Goal: Task Accomplishment & Management: Complete application form

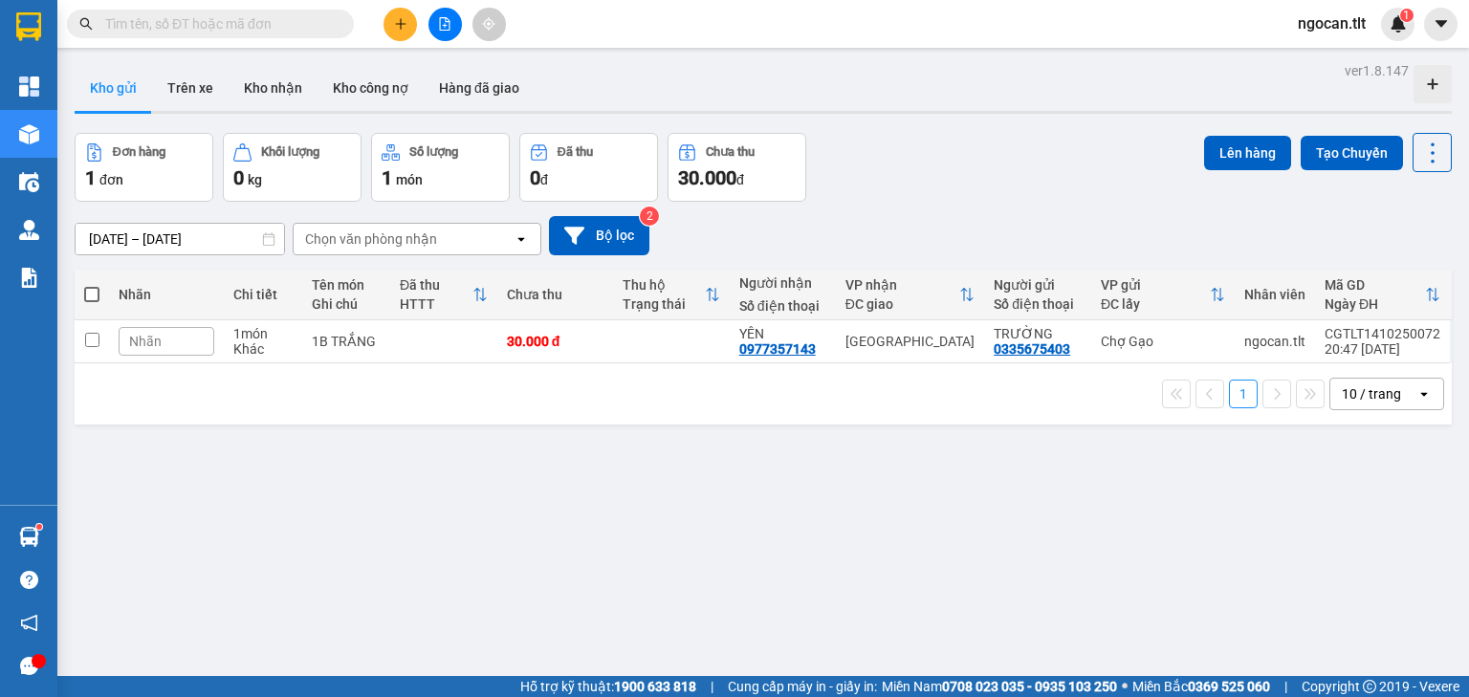
click at [392, 8] on div at bounding box center [444, 24] width 143 height 33
click at [392, 10] on button at bounding box center [400, 24] width 33 height 33
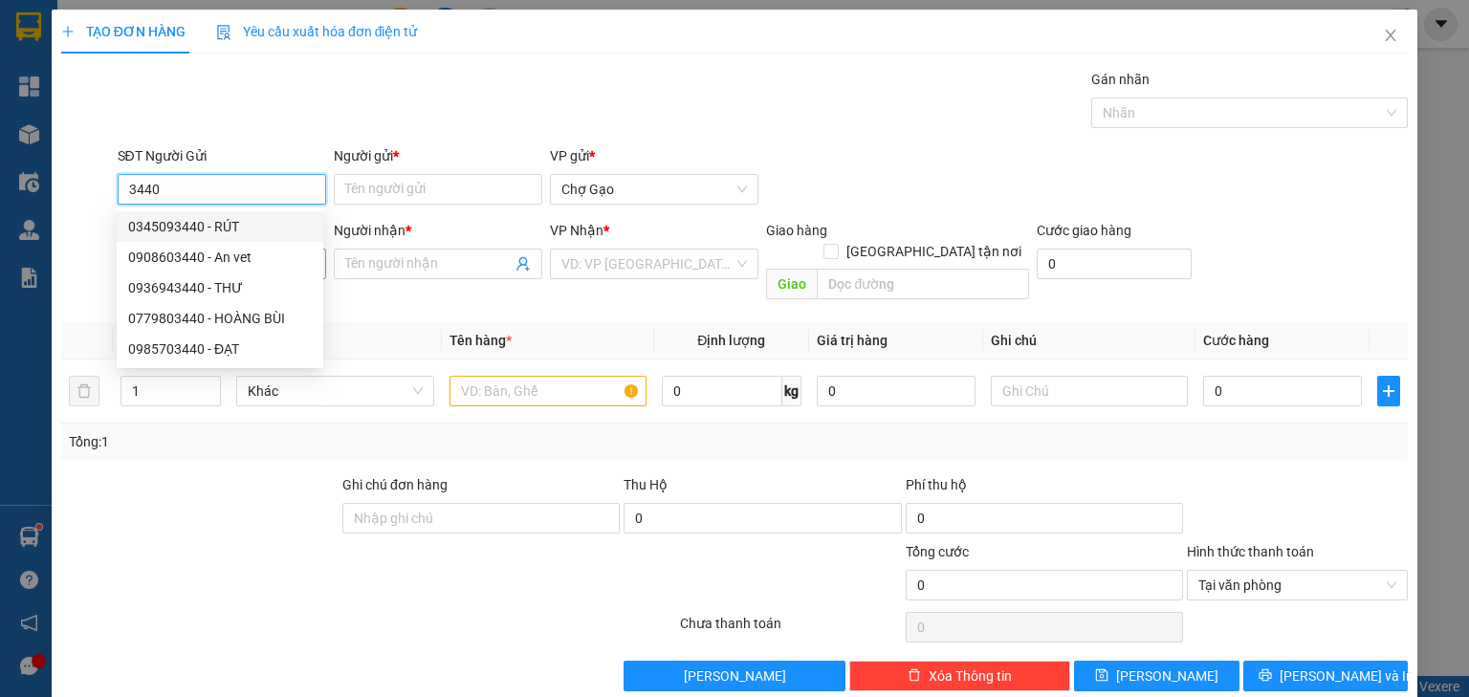
drag, startPoint x: 253, startPoint y: 222, endPoint x: 249, endPoint y: 256, distance: 34.8
click at [254, 226] on div "0345093440 - RÚT" at bounding box center [220, 226] width 184 height 21
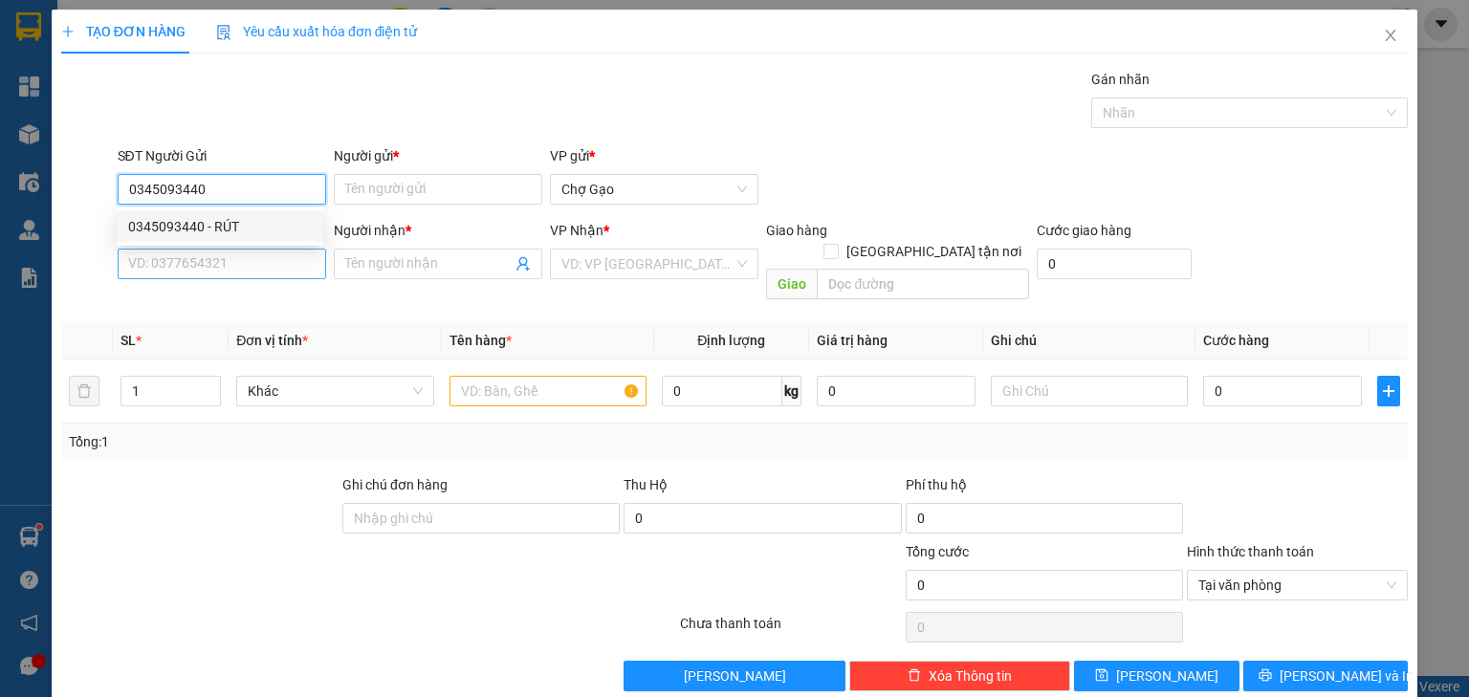
type input "0345093440"
click at [245, 269] on input "SĐT Người Nhận *" at bounding box center [222, 264] width 209 height 31
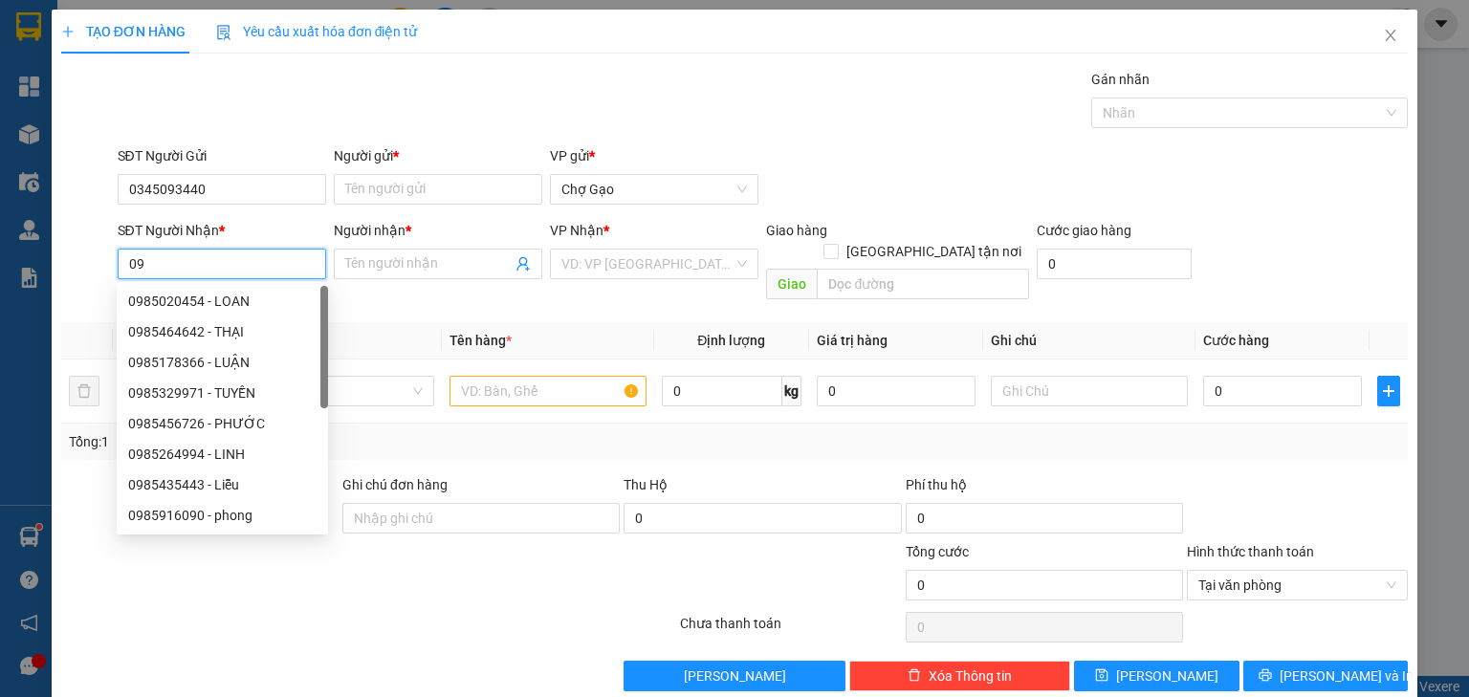
type input "0"
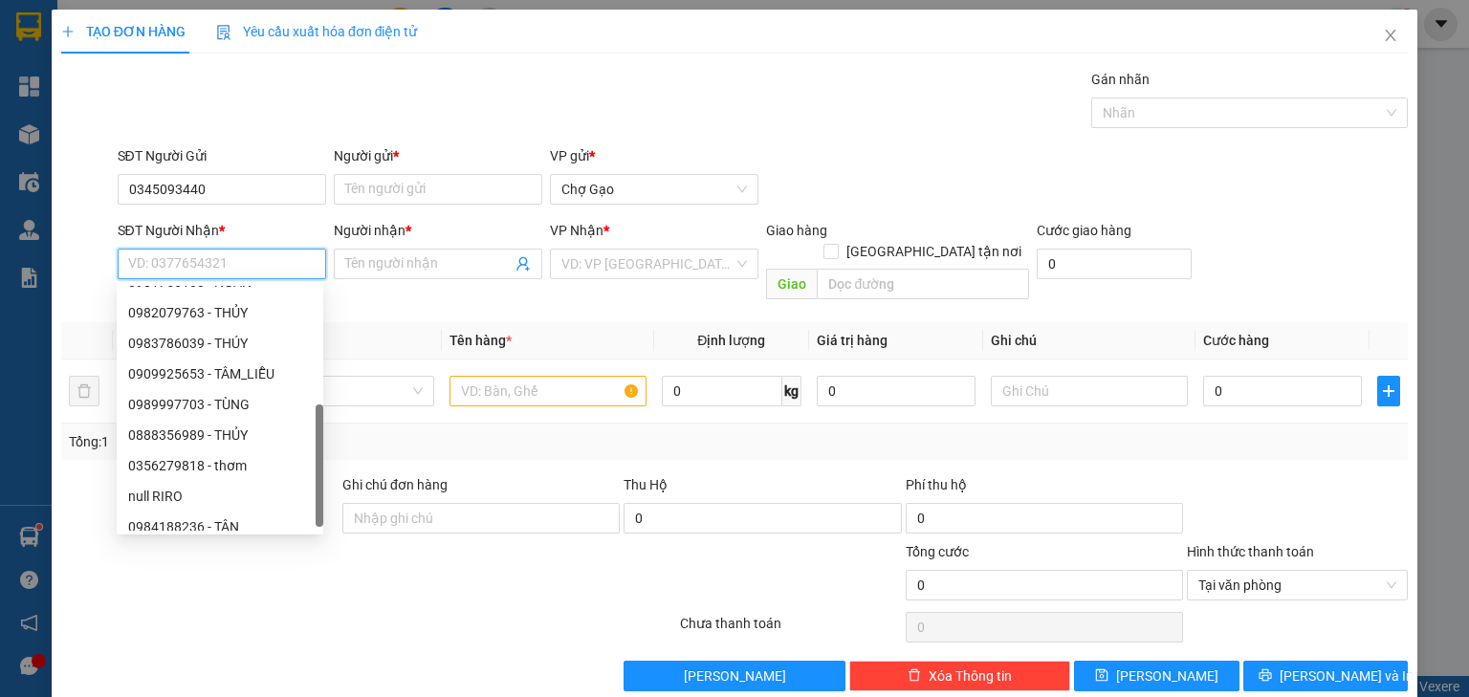
scroll to position [337, 0]
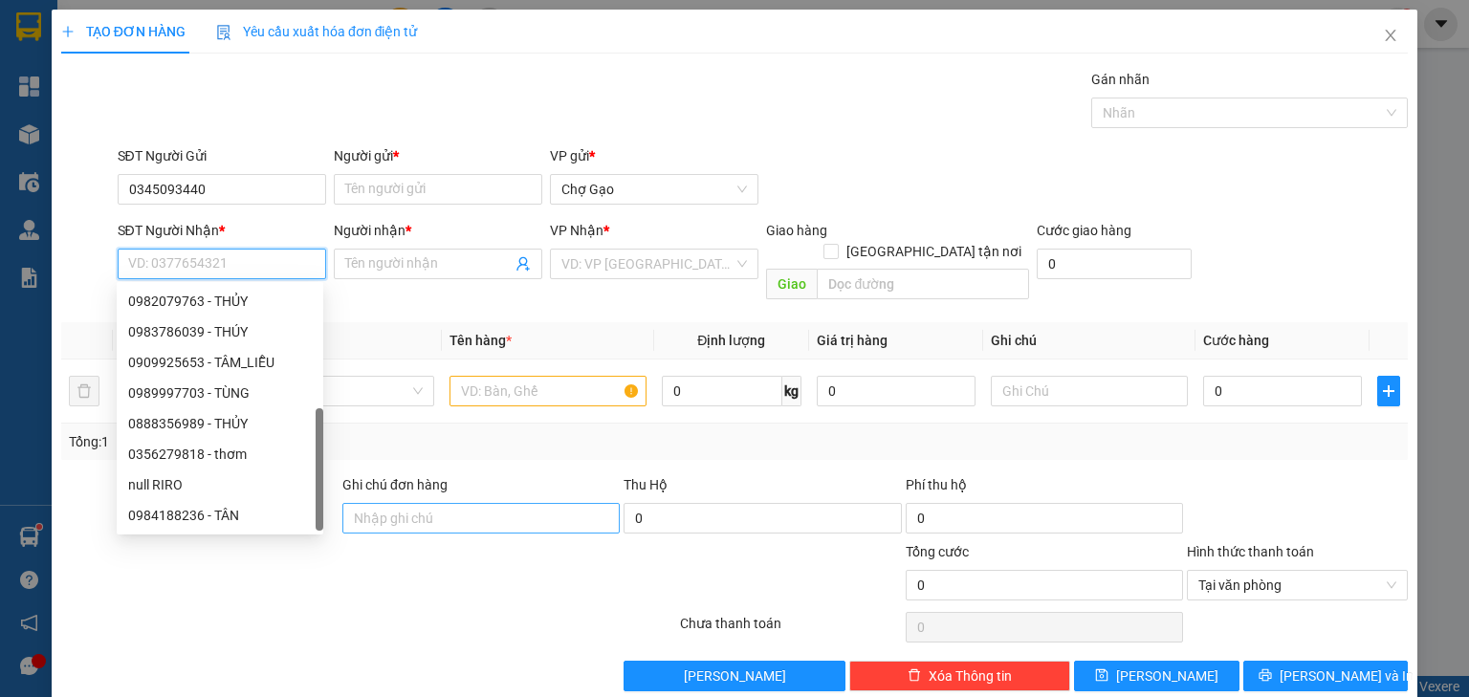
drag, startPoint x: 320, startPoint y: 342, endPoint x: 345, endPoint y: 482, distance: 141.8
click at [345, 482] on body "Kết quả tìm kiếm ( 0 ) Bộ lọc No Data ngocan.tlt 1 Tổng Quan Kho hàng mới Điều …" at bounding box center [734, 348] width 1469 height 697
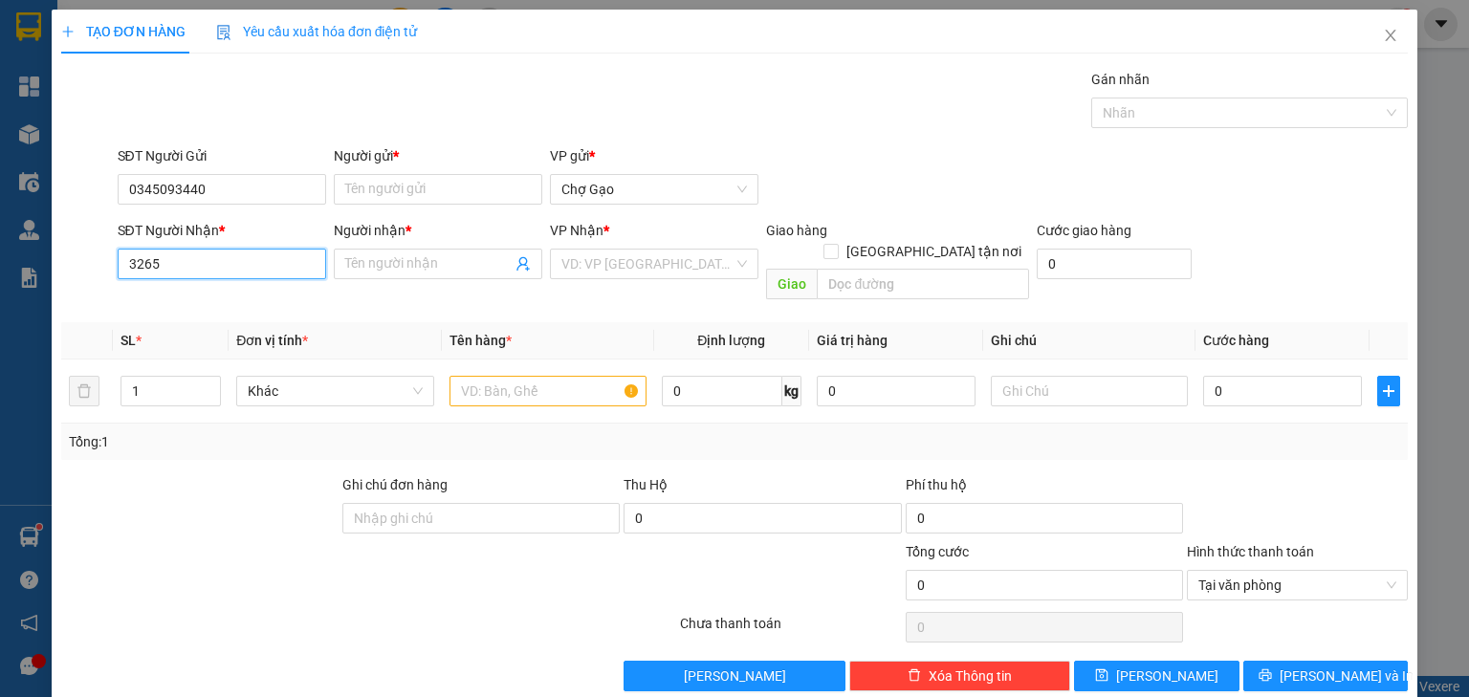
scroll to position [0, 0]
click at [197, 337] on div "0985843265 - LINH" at bounding box center [220, 331] width 184 height 21
type input "0985843265"
type input "LINH"
type input "0985843265"
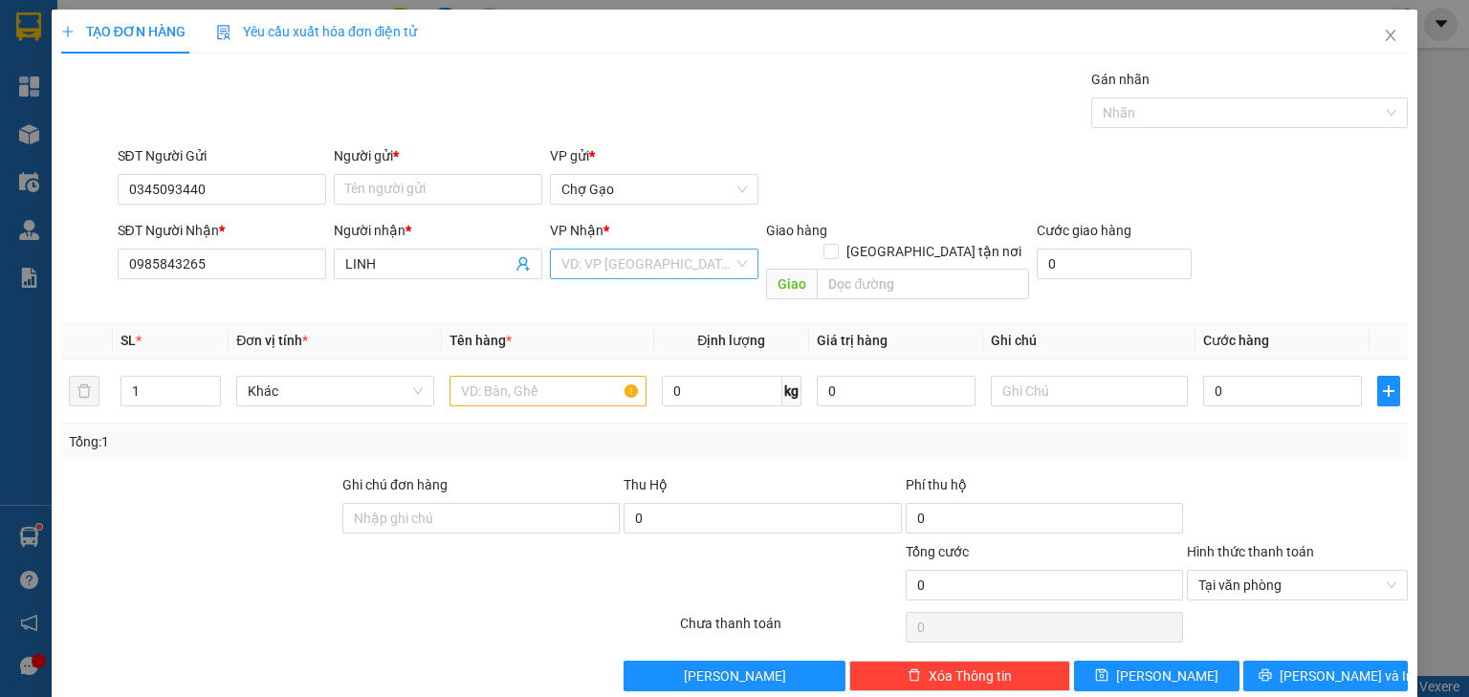
click at [593, 258] on input "search" at bounding box center [647, 264] width 172 height 29
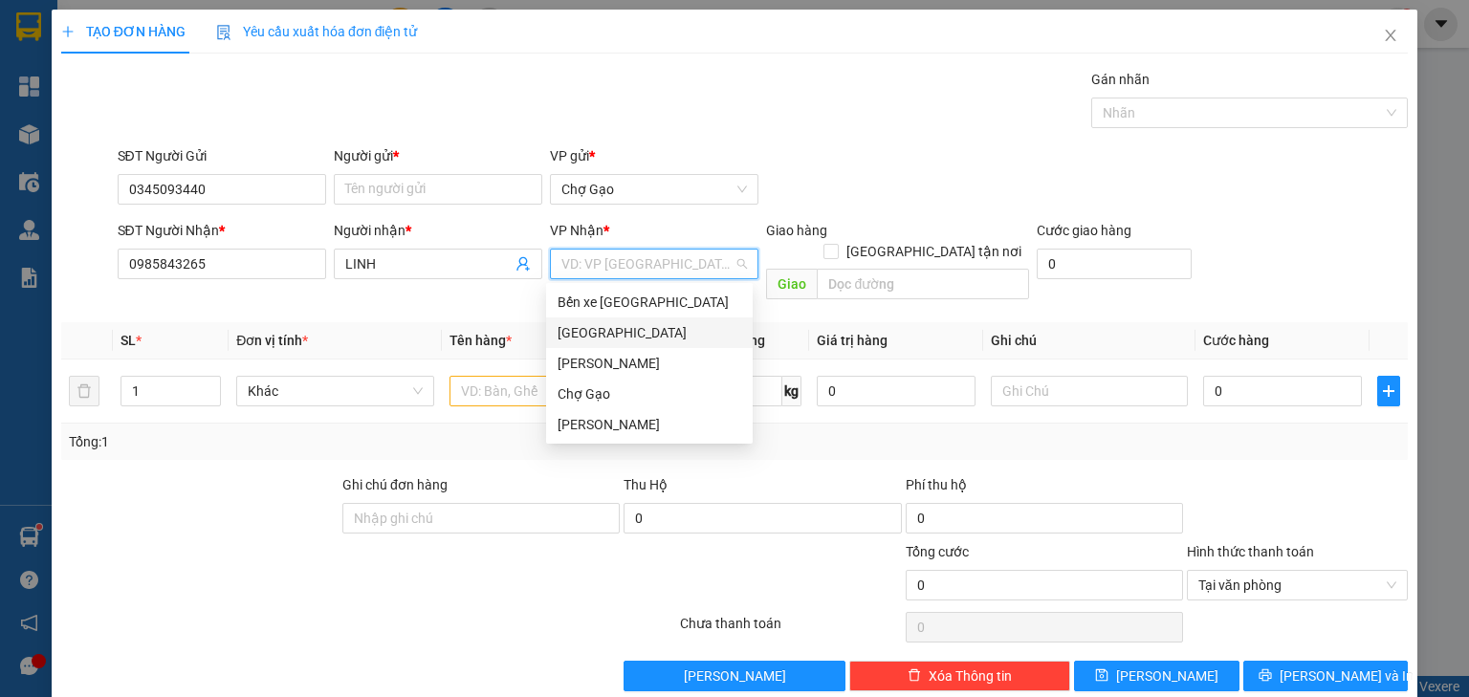
click at [606, 337] on div "[GEOGRAPHIC_DATA]" at bounding box center [650, 332] width 184 height 21
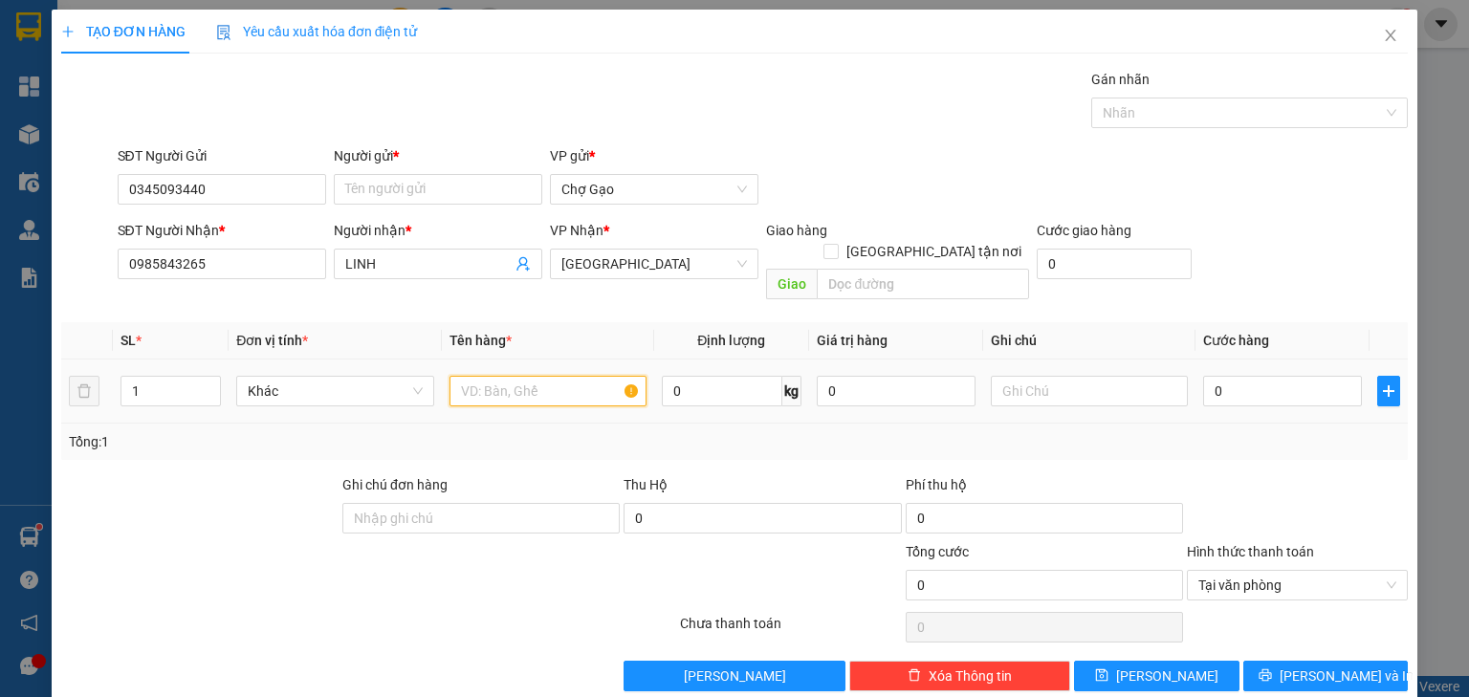
click at [555, 376] on input "text" at bounding box center [548, 391] width 197 height 31
click at [378, 193] on input "Người gửi *" at bounding box center [438, 189] width 209 height 31
type input "r"
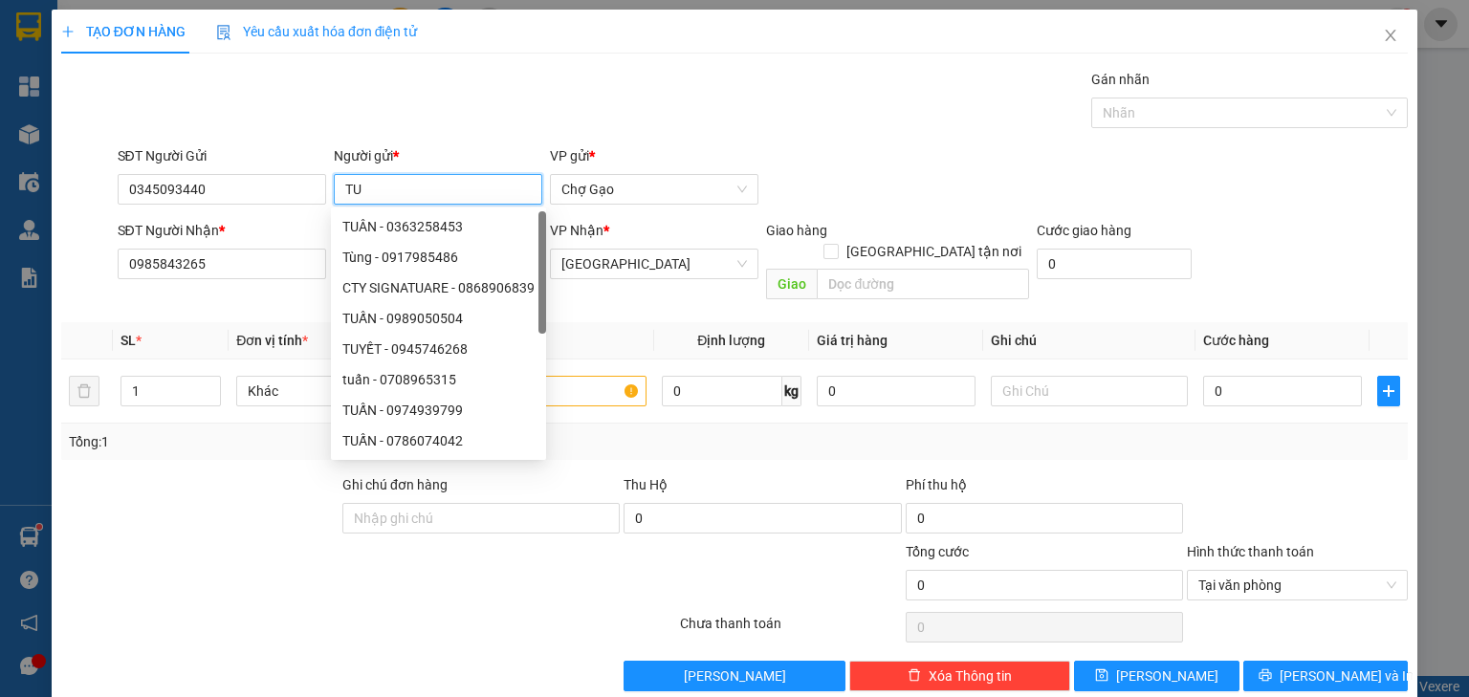
type input "T"
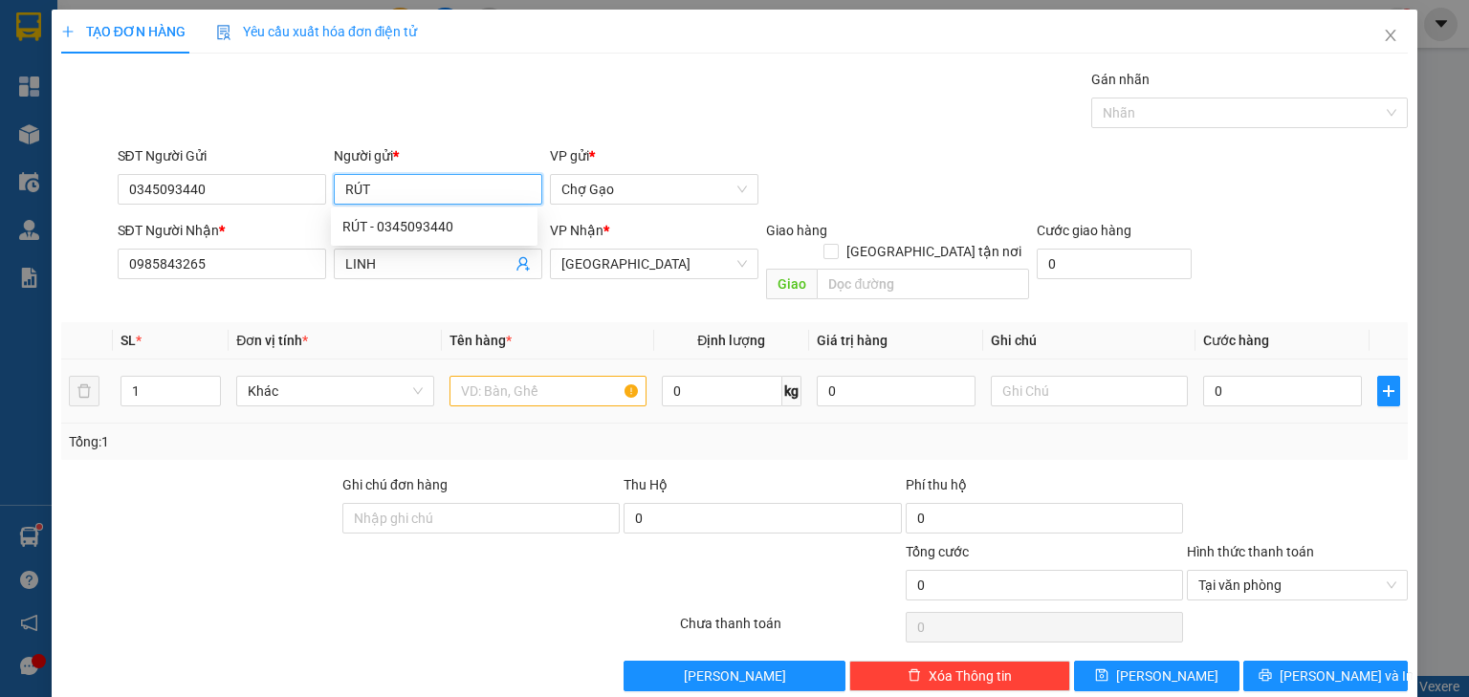
type input "RÚT"
click at [554, 376] on input "text" at bounding box center [548, 391] width 197 height 31
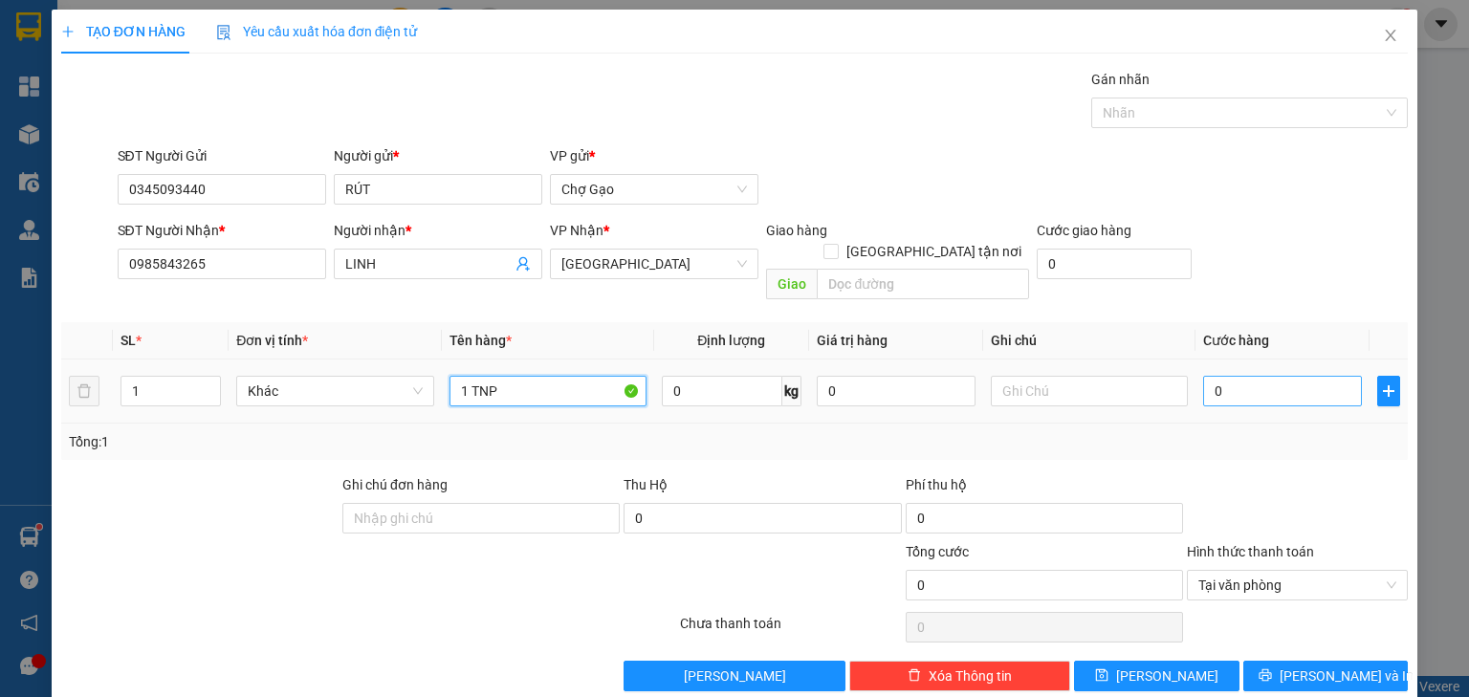
type input "1 TNP"
click at [1247, 376] on input "0" at bounding box center [1282, 391] width 159 height 31
type input "3"
type input "35"
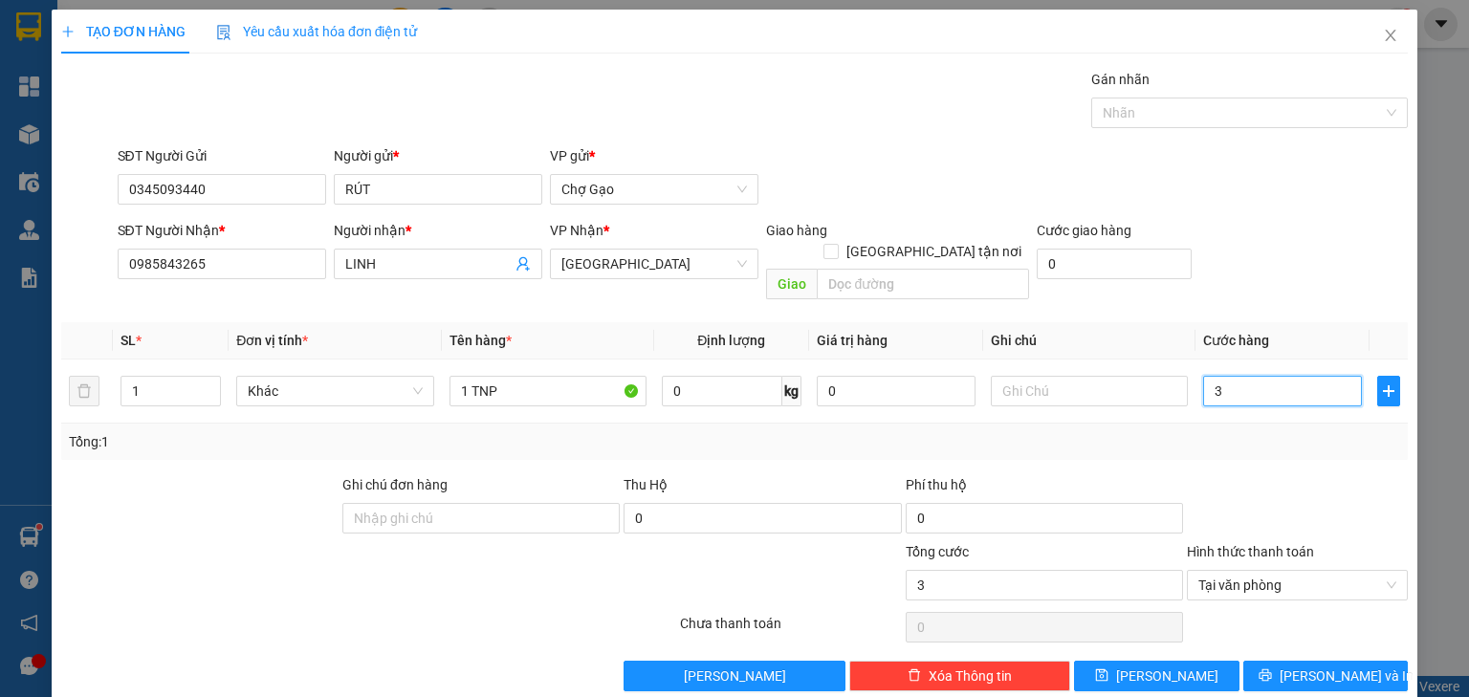
type input "35"
type input "35.000"
click at [1333, 666] on span "[PERSON_NAME] và In" at bounding box center [1347, 676] width 134 height 21
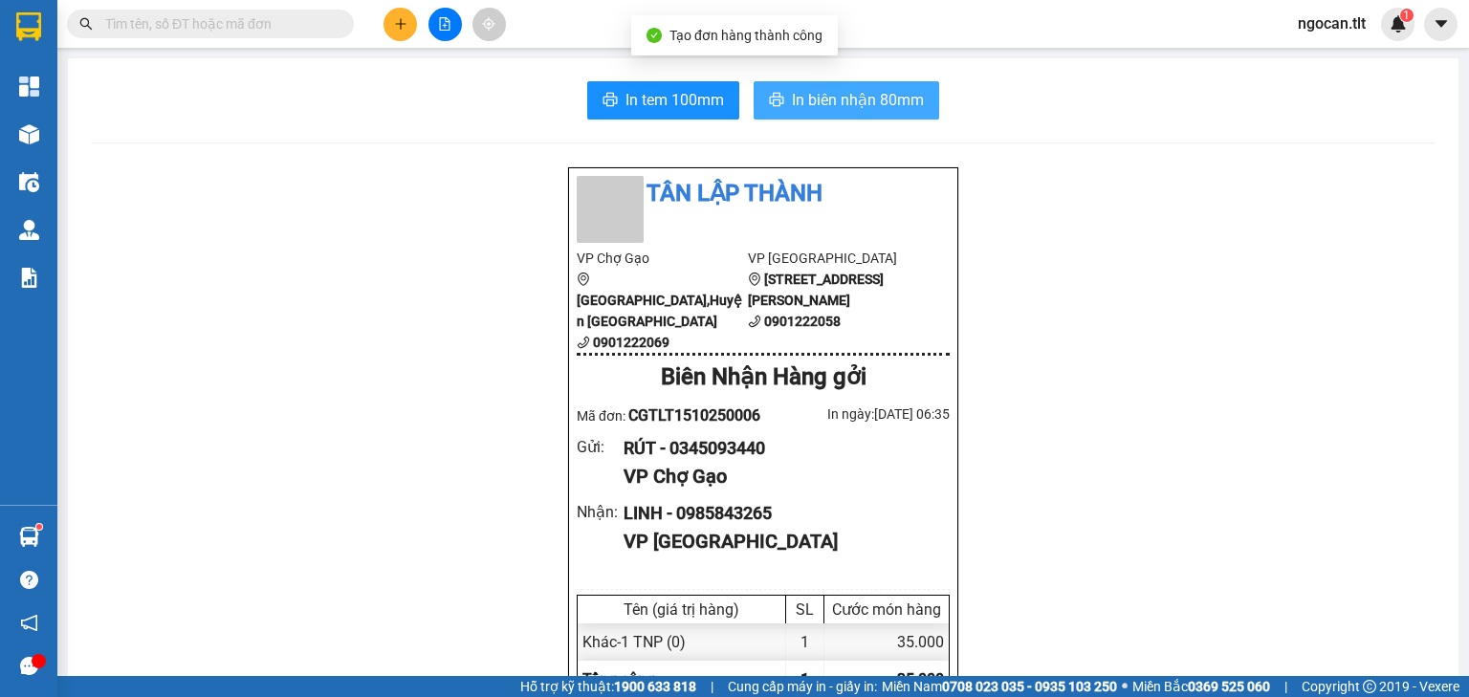
click at [889, 97] on span "In biên nhận 80mm" at bounding box center [858, 100] width 132 height 24
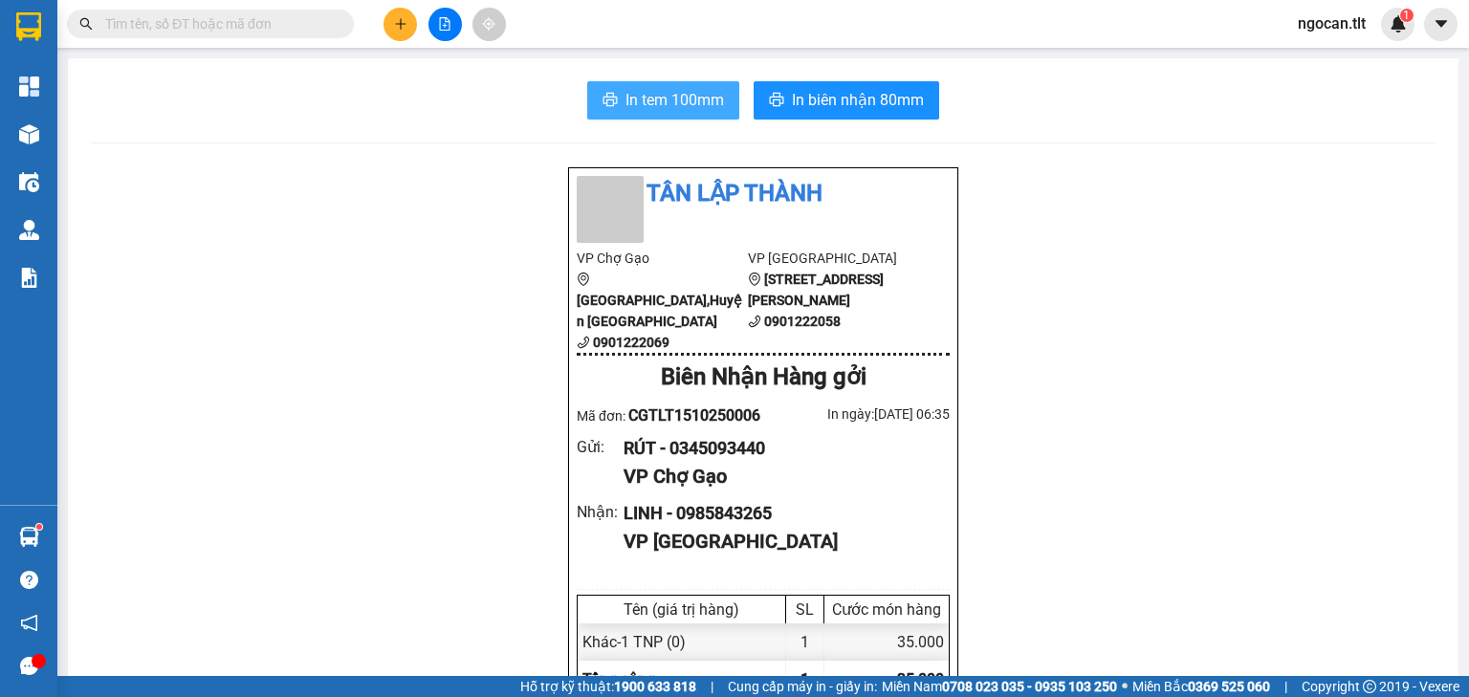
click at [685, 113] on button "In tem 100mm" at bounding box center [663, 100] width 152 height 38
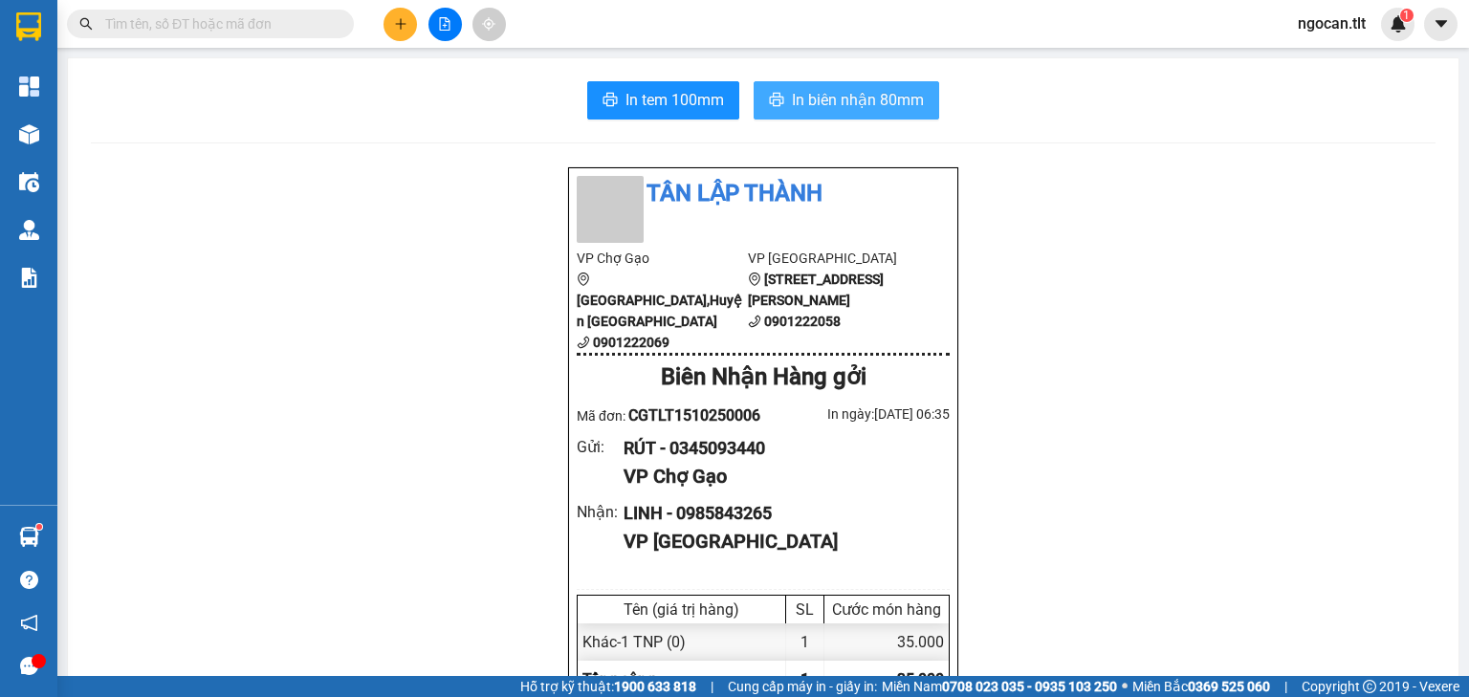
drag, startPoint x: 846, startPoint y: 80, endPoint x: 839, endPoint y: 91, distance: 13.0
click at [800, 103] on span "In biên nhận 80mm" at bounding box center [858, 100] width 132 height 24
